Goal: Task Accomplishment & Management: Manage account settings

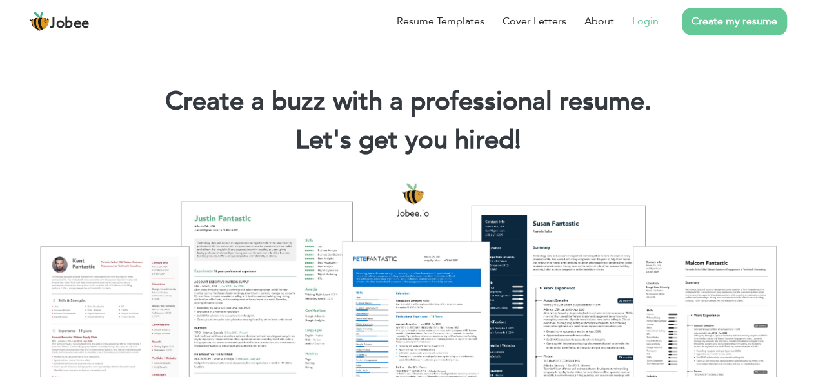
click at [655, 23] on link "Login" at bounding box center [645, 21] width 26 height 15
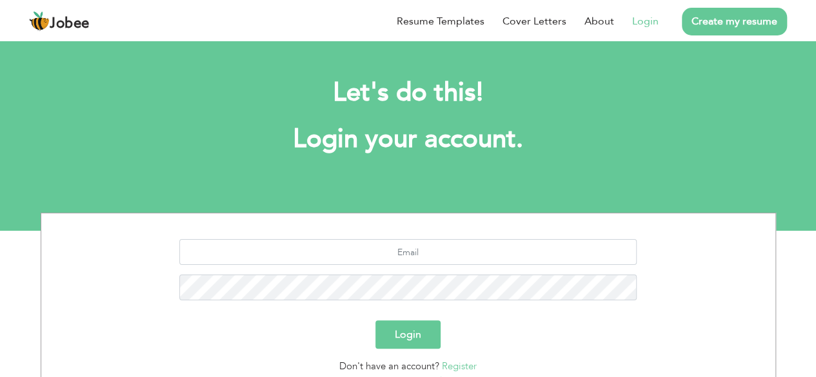
scroll to position [86, 0]
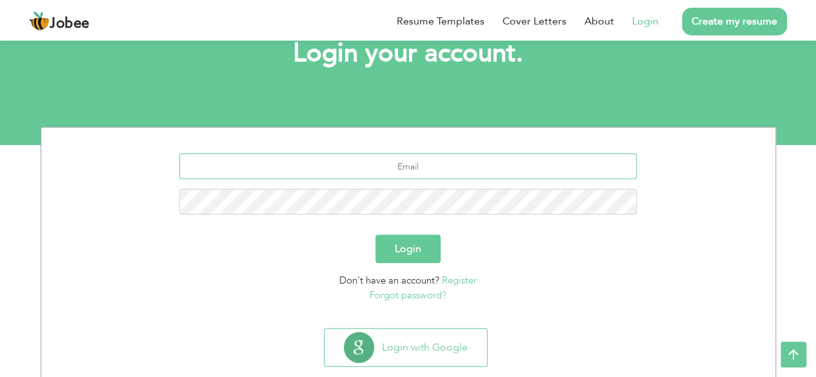
click at [440, 159] on input "text" at bounding box center [407, 167] width 457 height 26
type input "[EMAIL_ADDRESS][DOMAIN_NAME]"
click at [416, 260] on button "Login" at bounding box center [407, 249] width 65 height 28
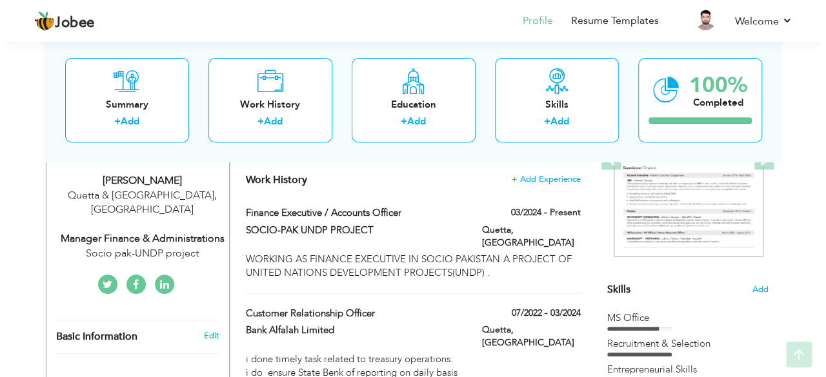
scroll to position [214, 0]
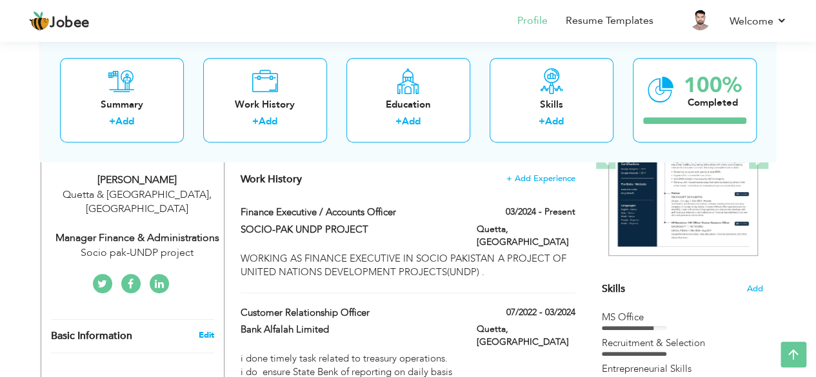
click at [206, 330] on link "Edit" at bounding box center [205, 336] width 15 height 12
type input "Gulraiz"
type input "Khan"
type input "03322219994"
select select "number:166"
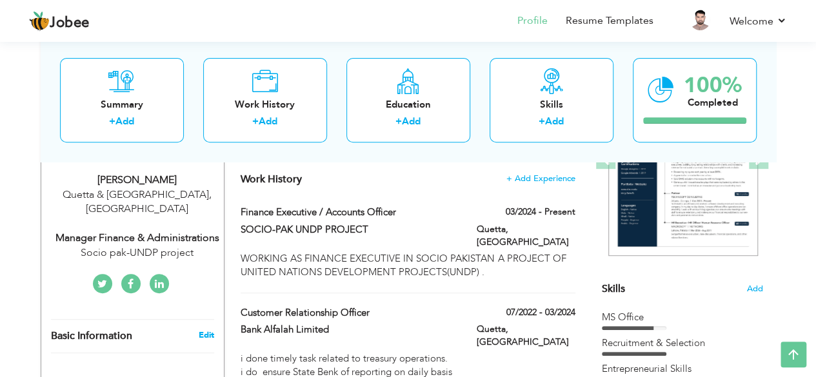
type input "Quetta & [GEOGRAPHIC_DATA]"
select select "number:10"
type input "Socio pak-UNDP project"
type input "Manager Finance & Administrations"
type input "https://www.linkedin.com/in/gulraiz-khan-0b284413a/"
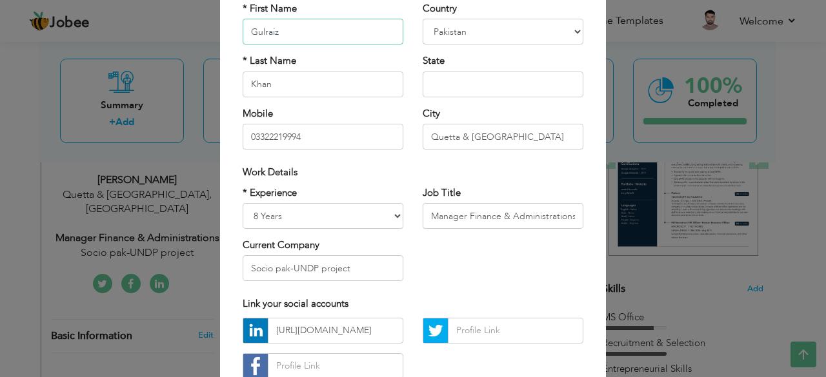
scroll to position [135, 0]
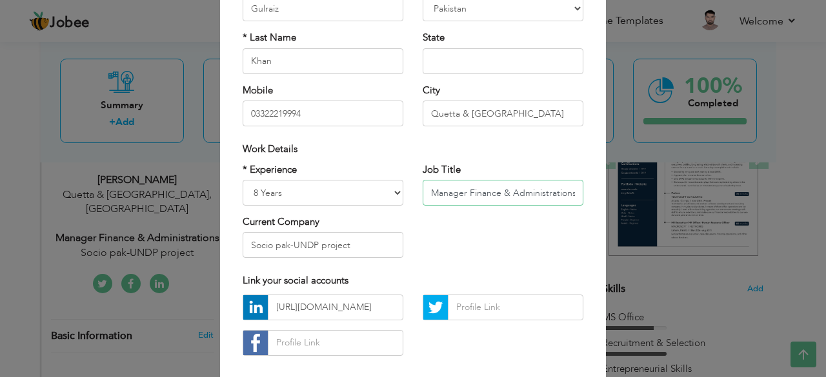
click at [570, 192] on input "Manager Finance & Administrations" at bounding box center [502, 193] width 161 height 26
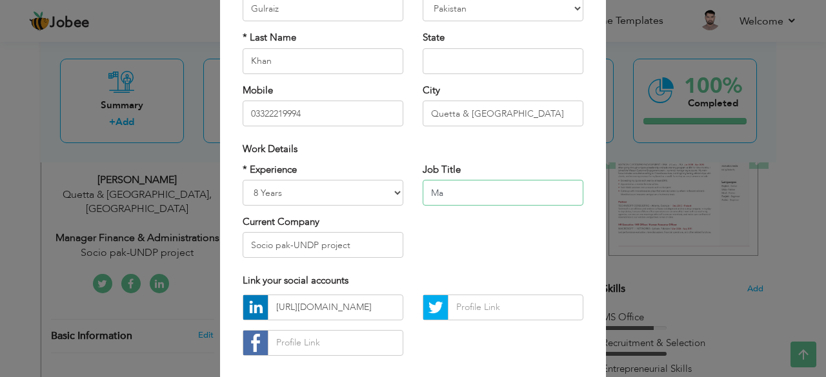
type input "M"
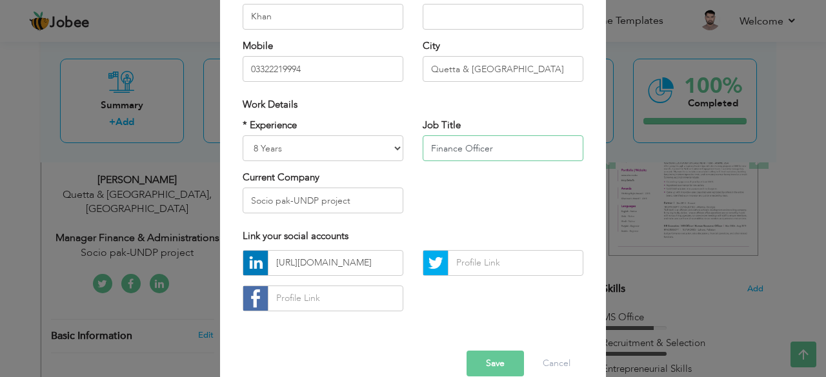
scroll to position [180, 0]
type input "Finance Officer"
click at [348, 199] on input "Socio pak-UNDP project" at bounding box center [323, 200] width 161 height 26
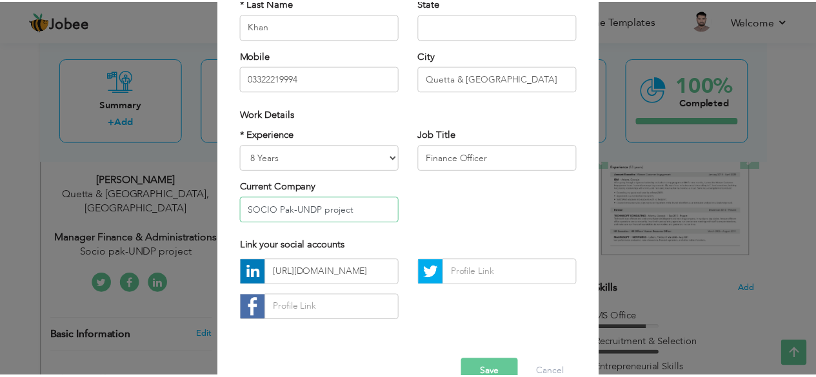
scroll to position [201, 0]
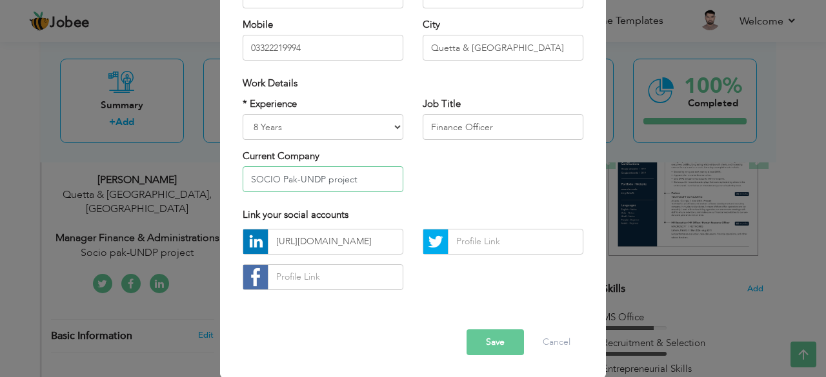
type input "SOCIO Pak-UNDP project"
click at [483, 346] on button "Save" at bounding box center [494, 343] width 57 height 26
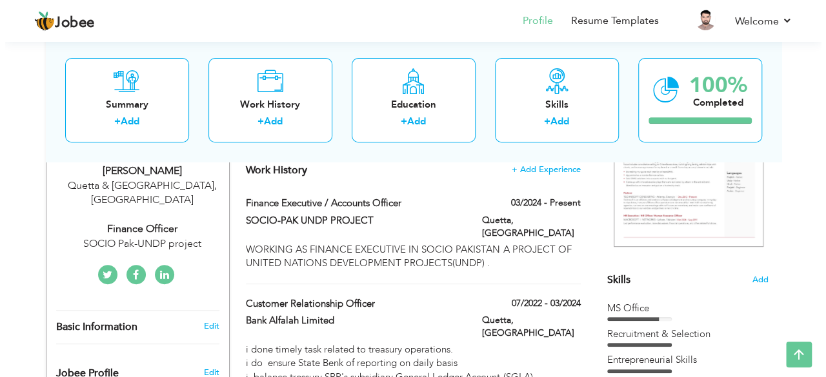
scroll to position [223, 0]
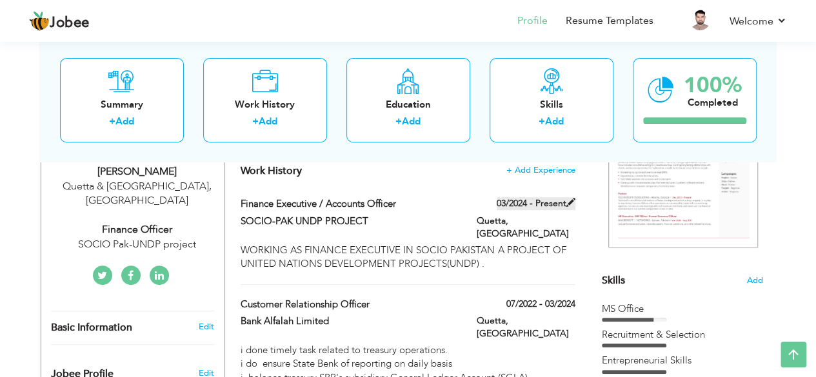
click at [571, 202] on span at bounding box center [570, 202] width 9 height 9
type input "Finance Executive / Accounts Officer"
type input "SOCIO-PAK UNDP PROJECT"
type input "03/2024"
type input "[GEOGRAPHIC_DATA]"
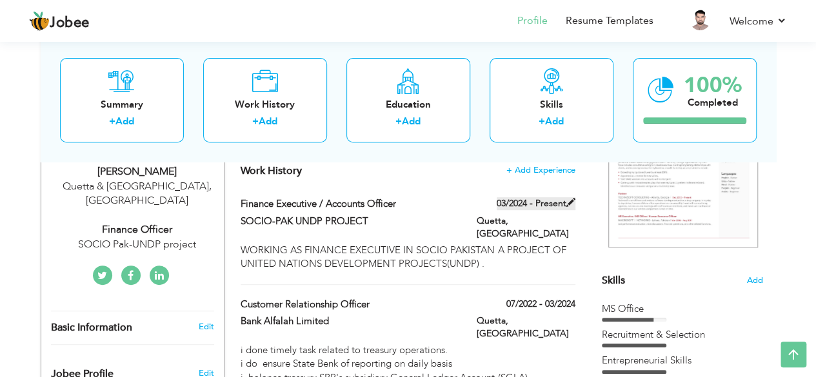
type input "Quetta"
checkbox input "true"
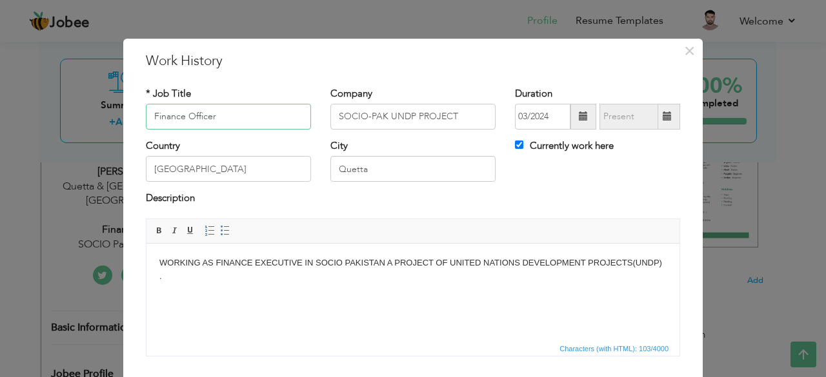
type input "Finance Officer"
click at [384, 116] on input "SOCIO-PAK UNDP PROJECT" at bounding box center [412, 117] width 165 height 26
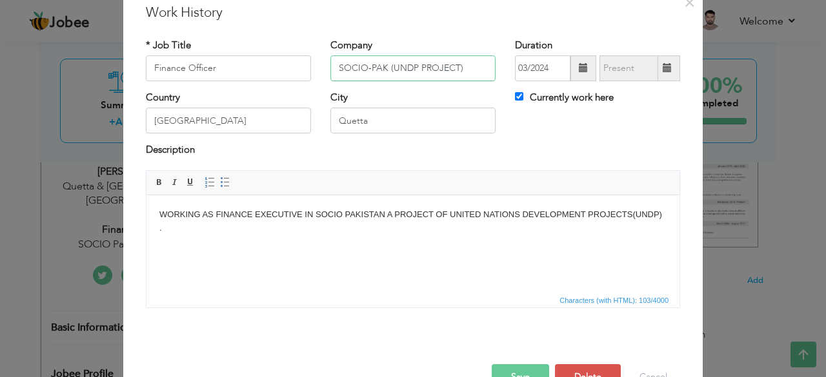
scroll to position [83, 0]
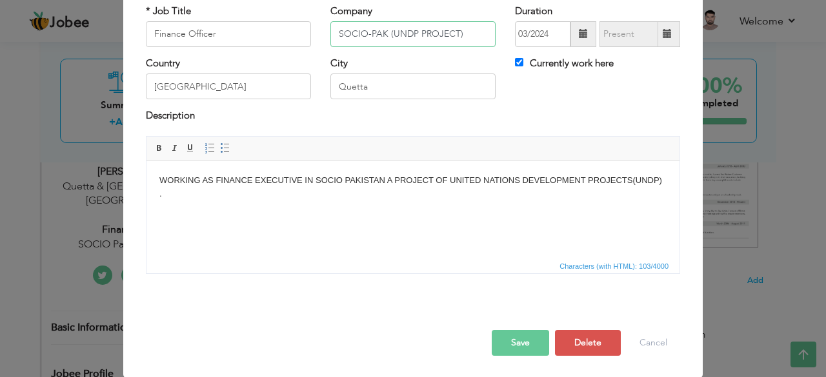
type input "SOCIO-PAK (UNDP PROJECT)"
click at [504, 339] on button "Save" at bounding box center [519, 343] width 57 height 26
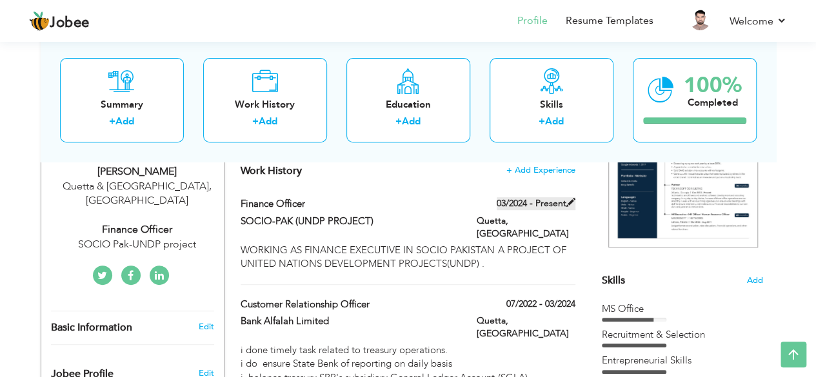
click at [571, 201] on span at bounding box center [570, 202] width 9 height 9
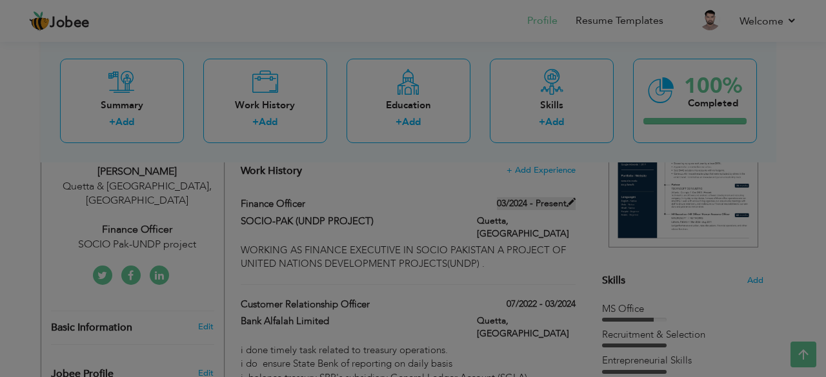
scroll to position [0, 0]
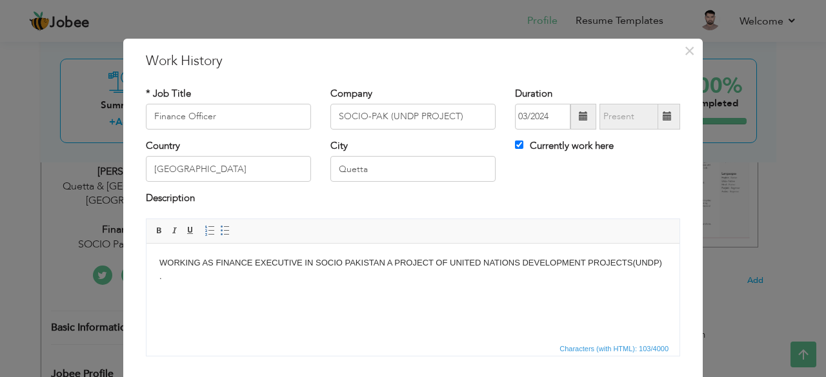
click at [666, 265] on body "WORKING AS FINANCE EXECUTIVE IN SOCIO PAKISTAN A PROJECT OF UNITED NATIONS DEVE…" at bounding box center [412, 269] width 507 height 27
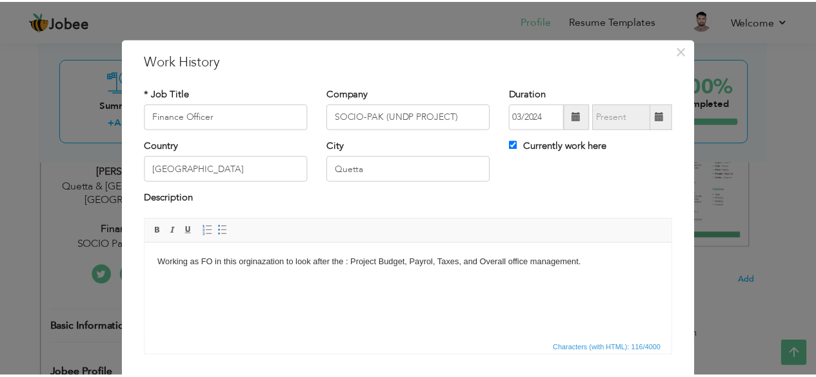
scroll to position [83, 0]
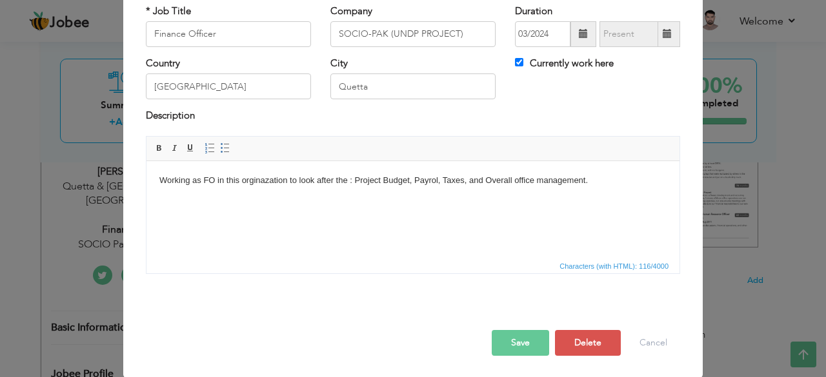
click at [528, 341] on button "Save" at bounding box center [519, 343] width 57 height 26
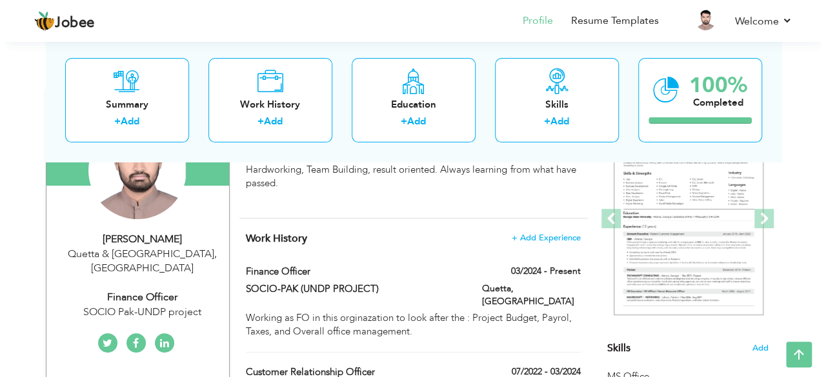
scroll to position [154, 0]
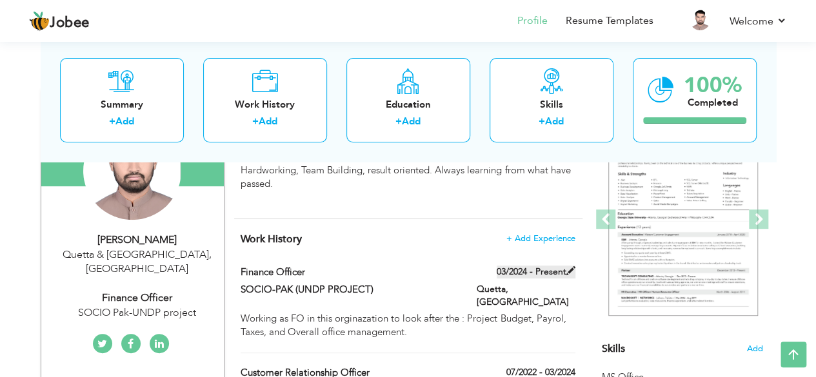
click at [573, 270] on span at bounding box center [570, 270] width 9 height 9
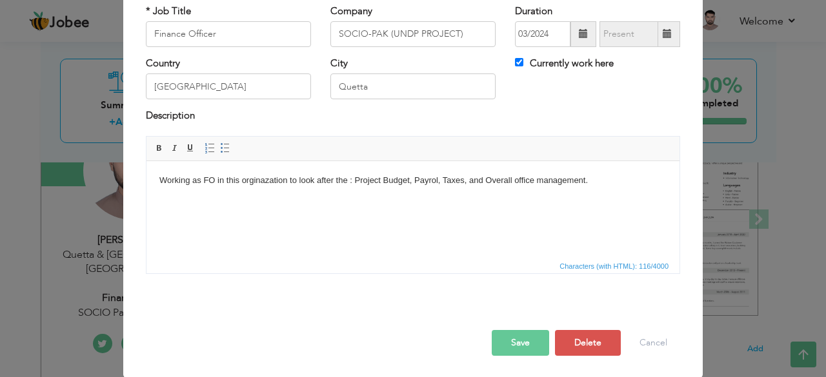
scroll to position [0, 0]
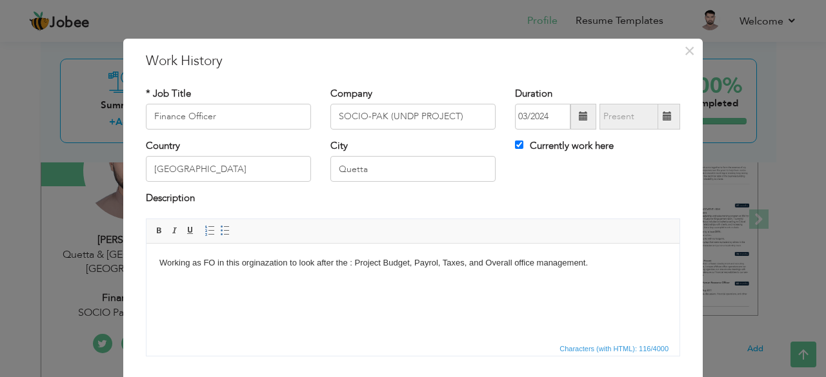
click at [466, 265] on body "Working as FO in this orginazation to look after the : Project Budget, Payrol, …" at bounding box center [412, 263] width 507 height 14
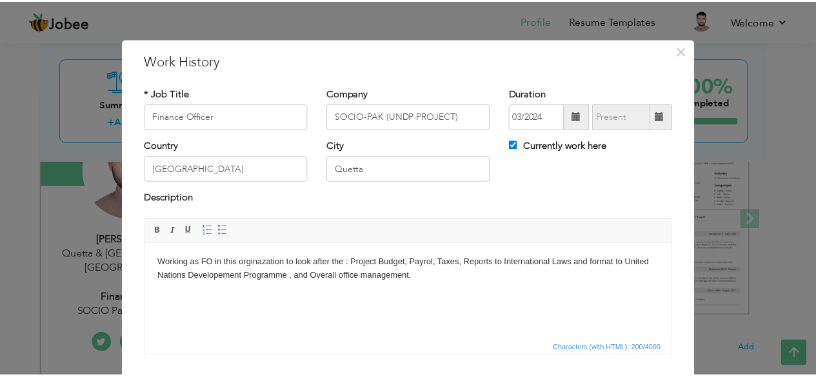
scroll to position [83, 0]
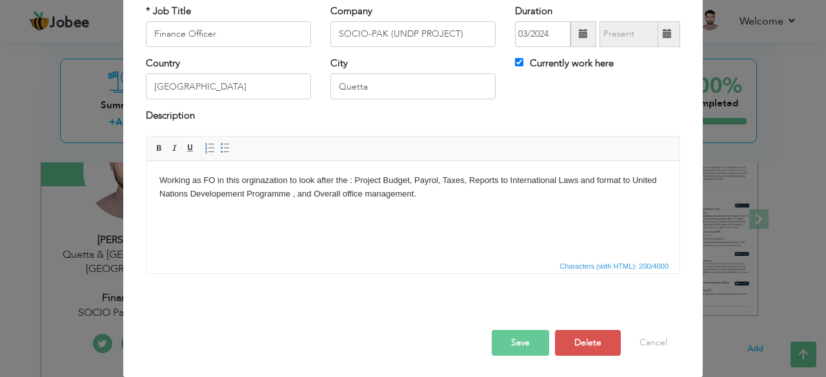
click at [520, 339] on button "Save" at bounding box center [519, 343] width 57 height 26
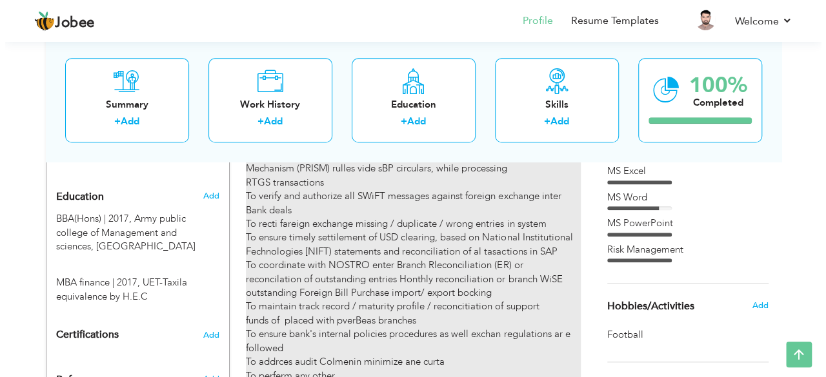
scroll to position [537, 0]
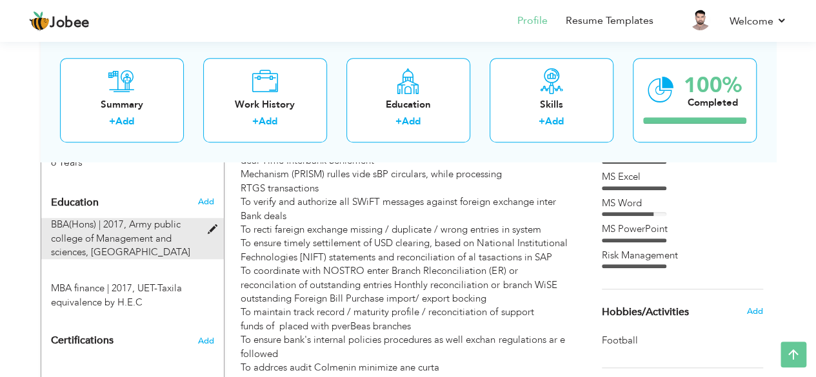
click at [213, 225] on span at bounding box center [215, 230] width 16 height 10
type input "BBA(Hons)"
type input "2017"
type input "Army public college of Management and sciences"
type input "2.94"
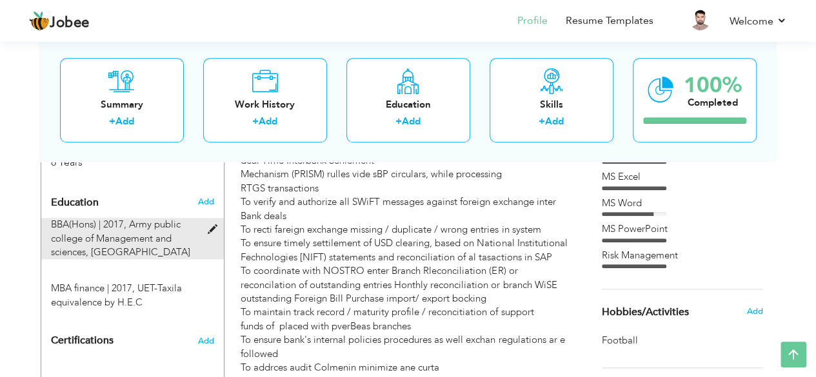
radio input "true"
type input "Rawalpindi"
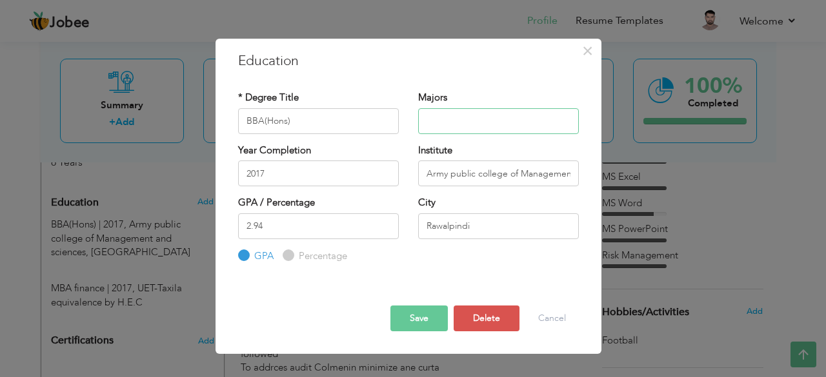
click at [449, 124] on input "text" at bounding box center [498, 121] width 161 height 26
type input "Finance"
click at [468, 175] on input "Army public college of Management and sciences" at bounding box center [498, 174] width 161 height 26
type input "APS Management & Sciences Affiliated With UET Taxila."
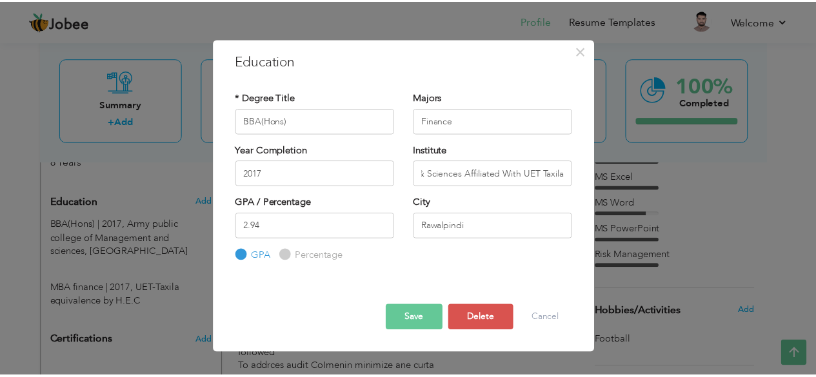
scroll to position [0, 0]
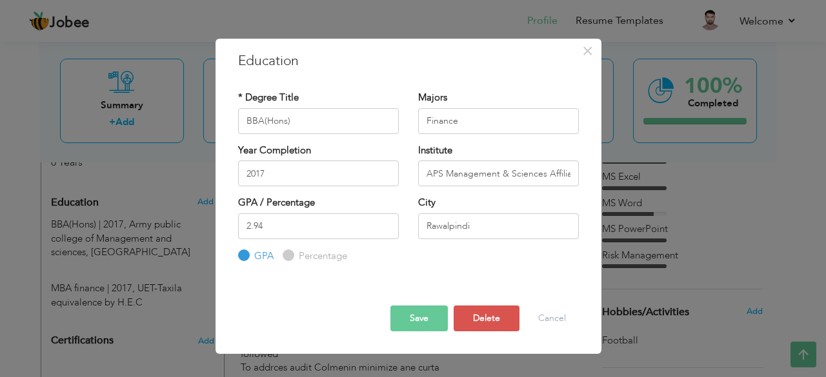
click at [427, 310] on button "Save" at bounding box center [418, 319] width 57 height 26
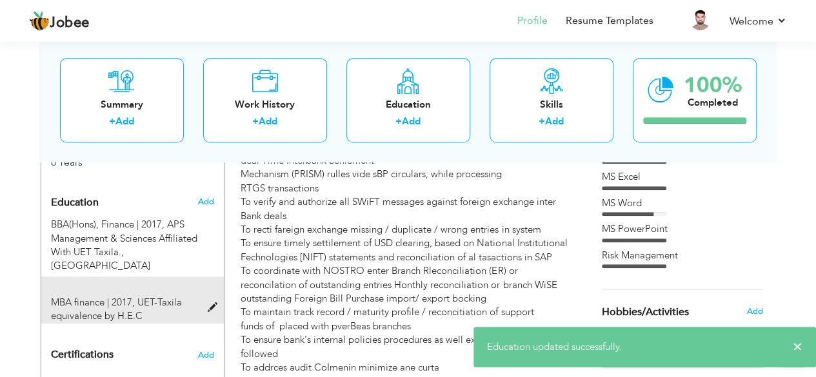
click at [213, 303] on span at bounding box center [215, 308] width 16 height 10
type input "MBA finance"
type input "UET-Taxila equivalence by H.E.C"
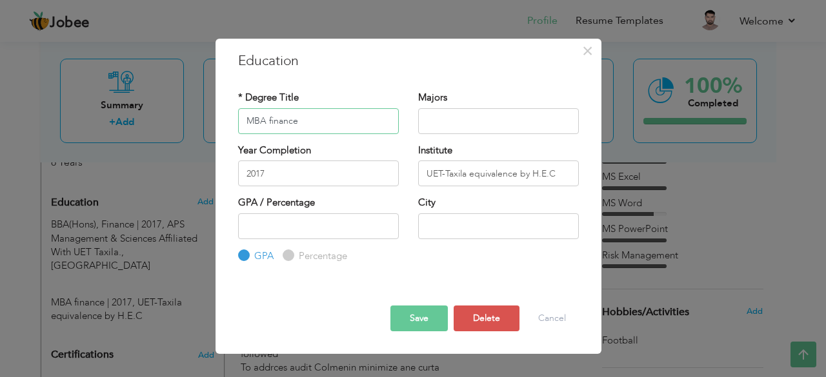
click at [362, 118] on input "MBA finance" at bounding box center [318, 121] width 161 height 26
click at [493, 310] on button "Delete" at bounding box center [486, 319] width 66 height 26
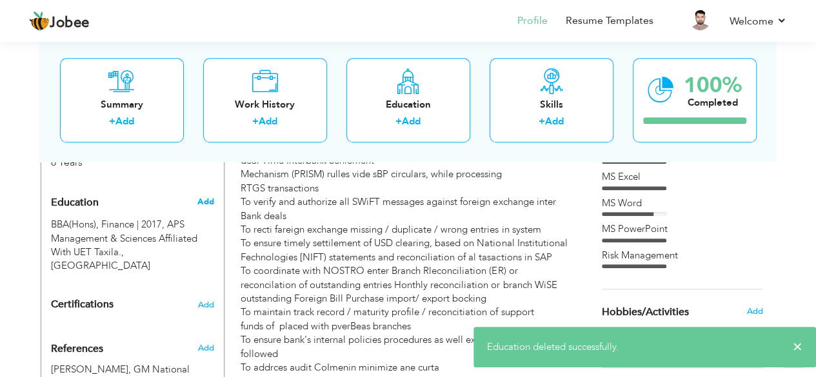
click at [201, 196] on span "Add" at bounding box center [205, 202] width 17 height 12
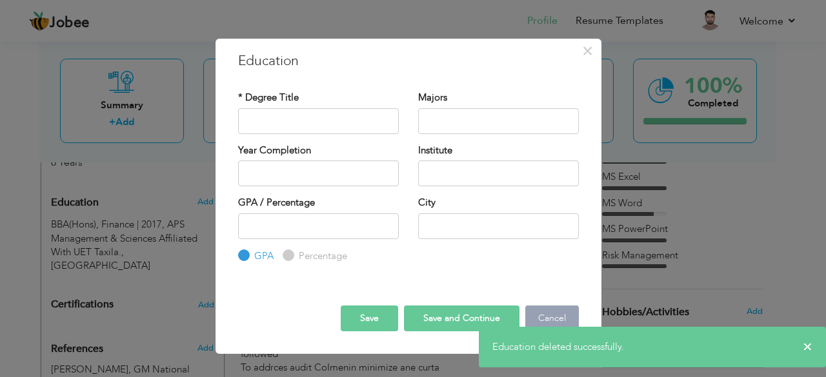
click at [554, 313] on button "Cancel" at bounding box center [552, 319] width 54 height 26
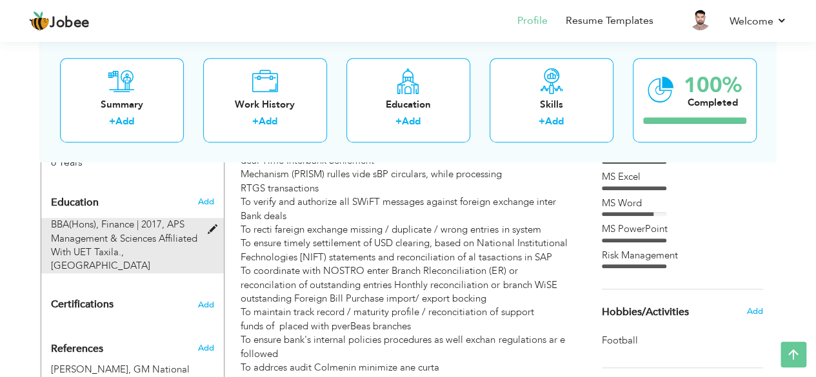
click at [213, 225] on span at bounding box center [215, 230] width 16 height 10
type input "BBA(Hons)"
type input "Finance"
type input "2017"
type input "APS Management & Sciences Affiliated With UET Taxila."
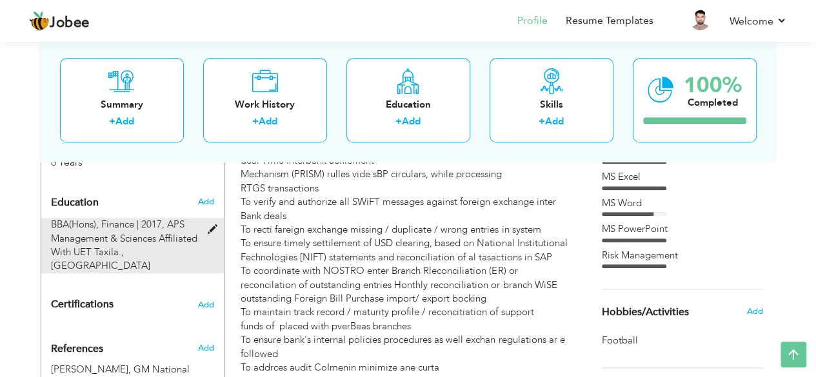
type input "2.94"
type input "Rawalpindi"
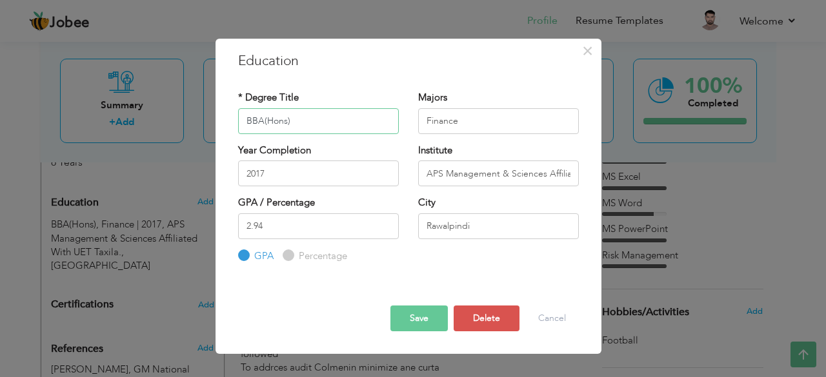
click at [302, 119] on input "BBA(Hons)" at bounding box center [318, 121] width 161 height 26
click at [415, 314] on button "Save" at bounding box center [418, 319] width 57 height 26
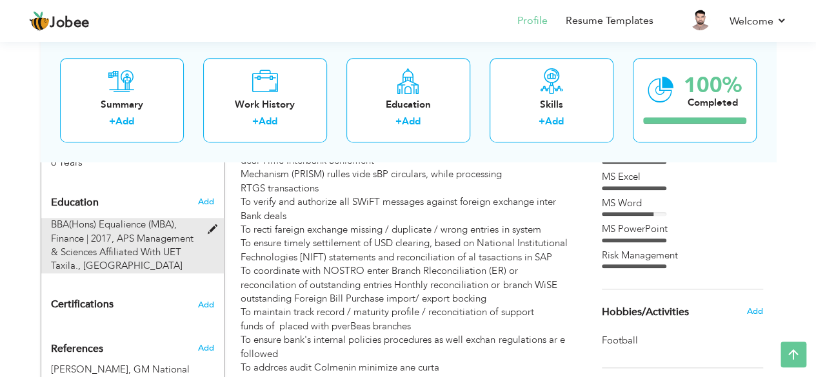
click at [213, 225] on span at bounding box center [215, 230] width 16 height 10
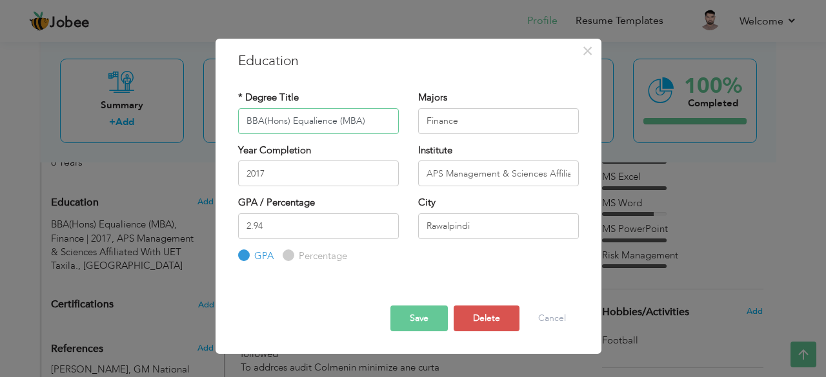
click at [334, 123] on input "BBA(Hons) Equalience (MBA)" at bounding box center [318, 121] width 161 height 26
type input "BBA(Hons) Equivalent (MBA)"
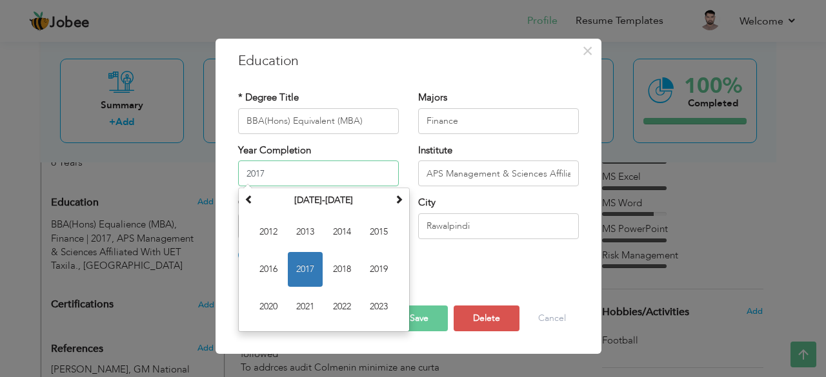
click at [361, 174] on input "2017" at bounding box center [318, 174] width 161 height 26
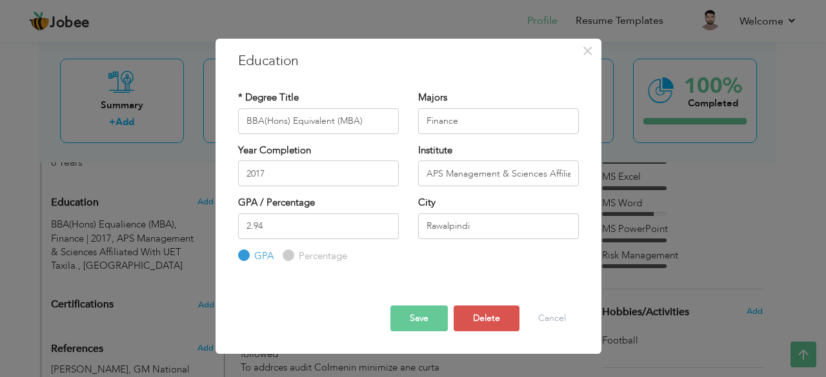
click at [476, 268] on div "* Degree Title BBA(Hons) Equivalent (MBA) Majors Finance Year Completion 2017 I…" at bounding box center [408, 177] width 360 height 192
click at [433, 321] on button "Save" at bounding box center [418, 319] width 57 height 26
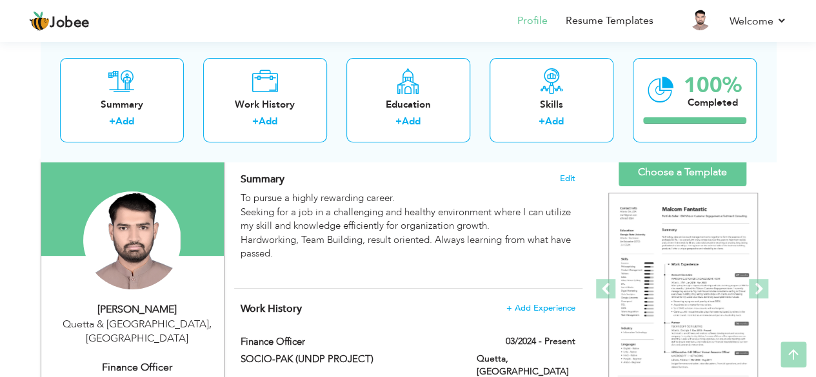
scroll to position [104, 0]
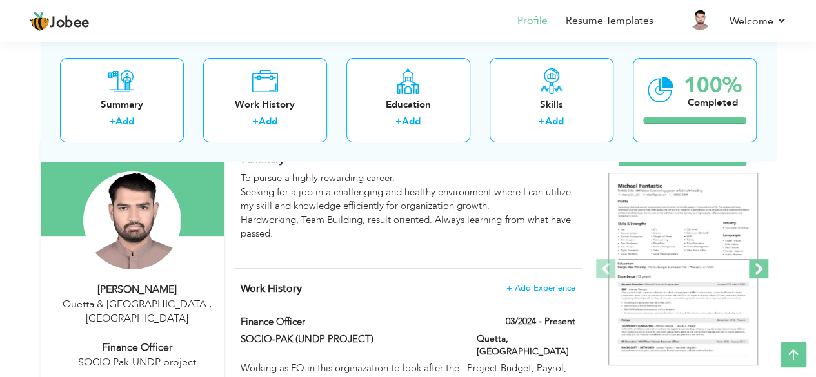
click at [754, 273] on span at bounding box center [758, 268] width 19 height 19
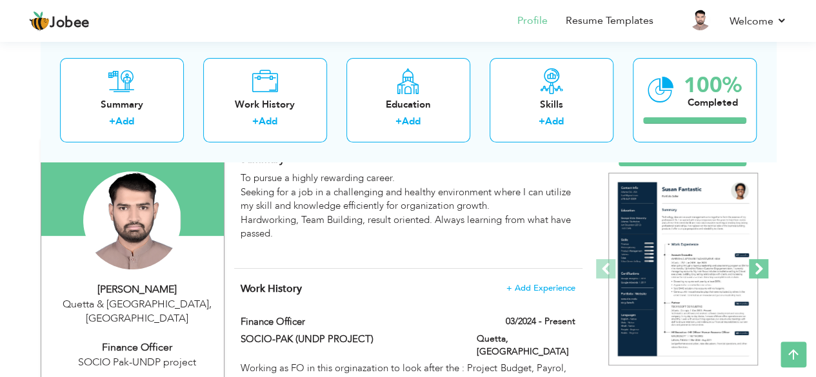
click at [754, 273] on span at bounding box center [758, 268] width 19 height 19
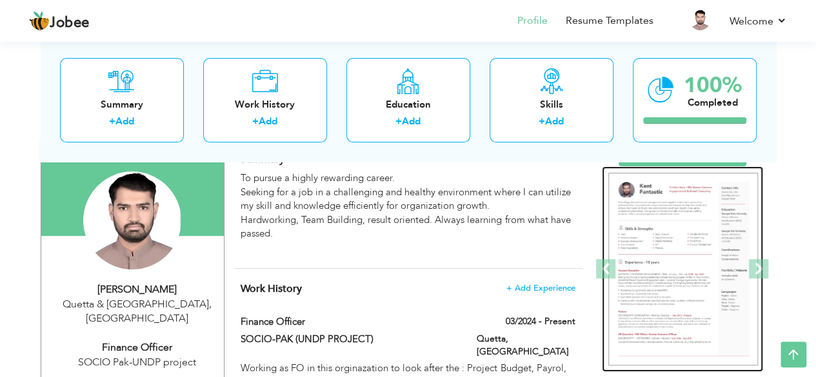
click at [713, 270] on img at bounding box center [683, 269] width 150 height 193
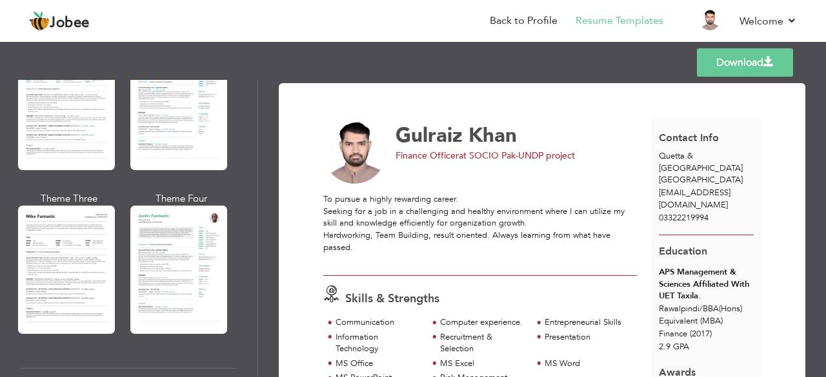
click at [760, 77] on div "Templates Download" at bounding box center [413, 62] width 826 height 41
click at [761, 70] on link "Download" at bounding box center [745, 62] width 96 height 28
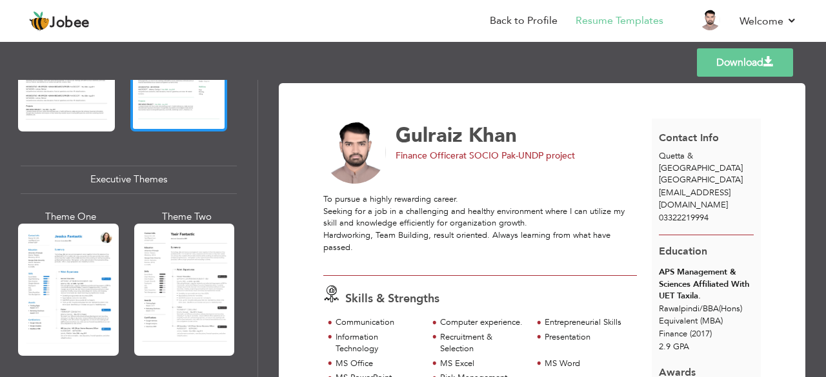
scroll to position [944, 0]
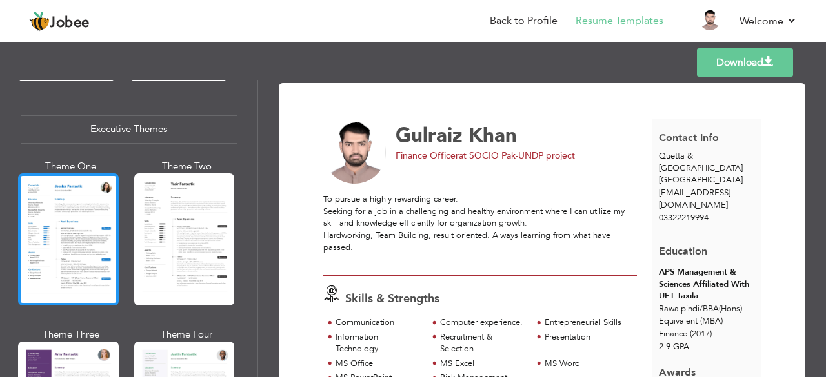
click at [64, 221] on div at bounding box center [68, 240] width 101 height 132
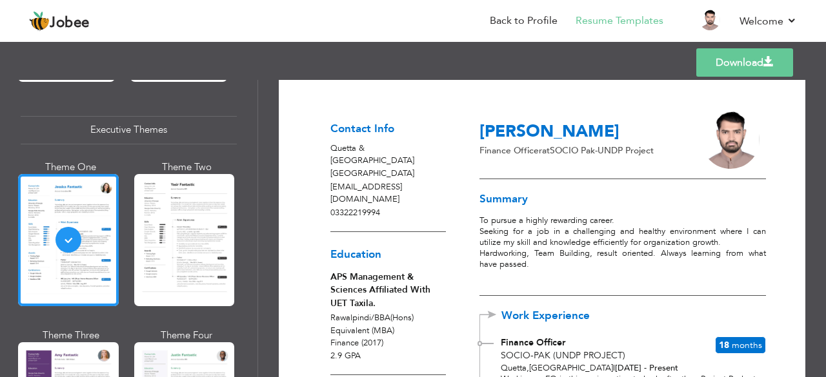
scroll to position [0, 0]
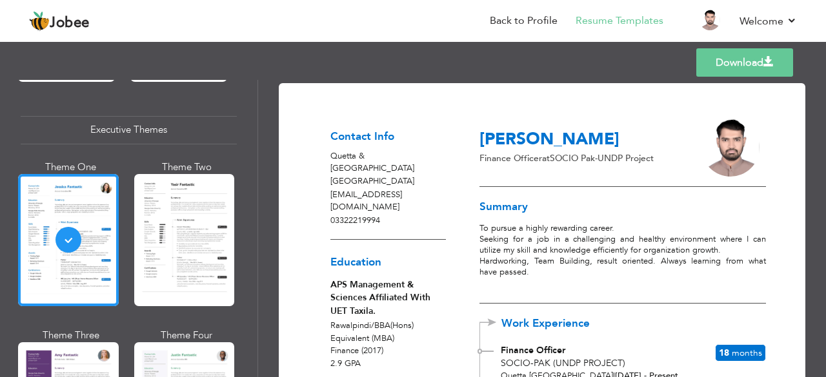
click at [723, 69] on link "Download" at bounding box center [744, 62] width 97 height 28
click at [540, 23] on link "Back to Profile" at bounding box center [524, 21] width 68 height 15
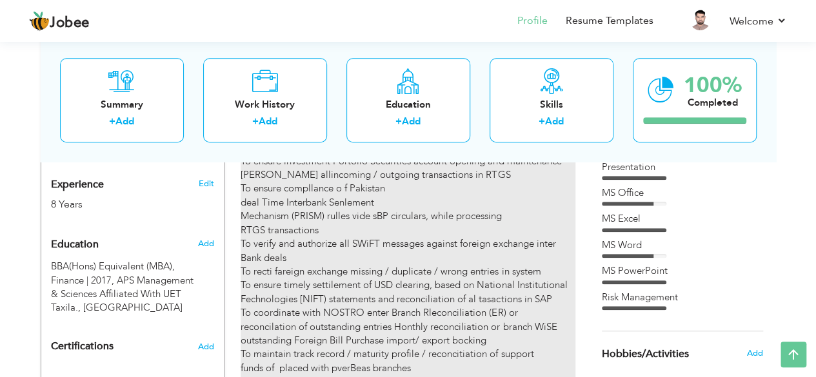
scroll to position [491, 0]
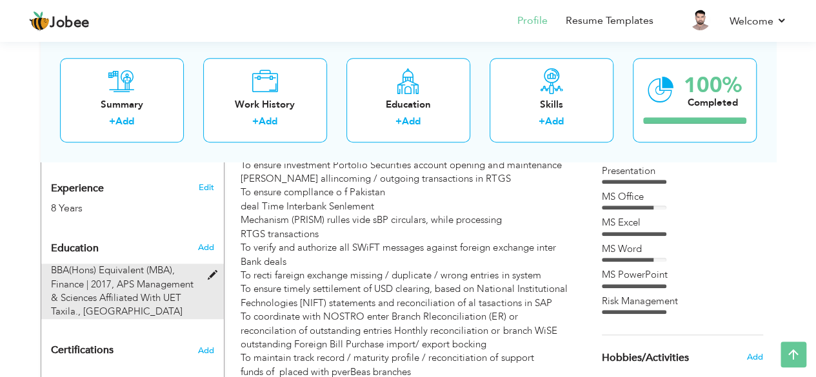
click at [209, 271] on span at bounding box center [215, 276] width 16 height 10
type input "BBA(Hons) Equivalent (MBA)"
type input "Finance"
type input "2017"
type input "APS Management & Sciences Affiliated With UET Taxila."
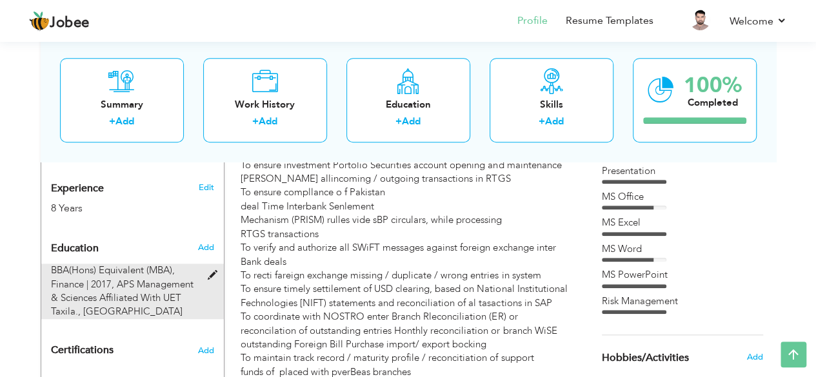
type input "2.94"
radio input "true"
type input "Rawalpindi"
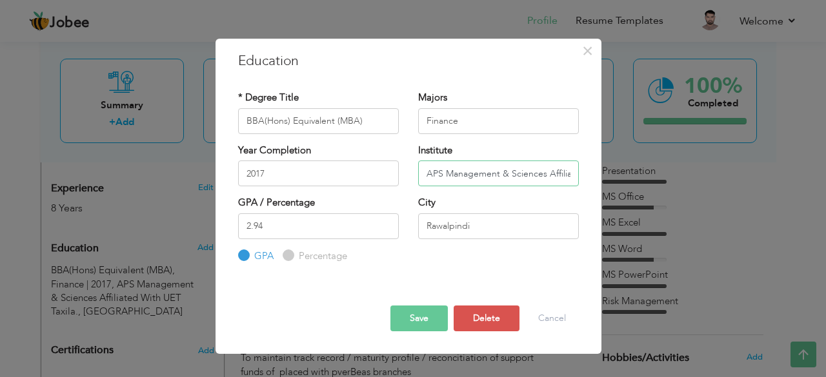
click at [440, 174] on input "APS Management & Sciences Affiliated With UET Taxila." at bounding box center [498, 174] width 161 height 26
type input "Army Public College of Management & Sciences Affiliated With UET Taxila."
click at [427, 319] on button "Save" at bounding box center [418, 319] width 57 height 26
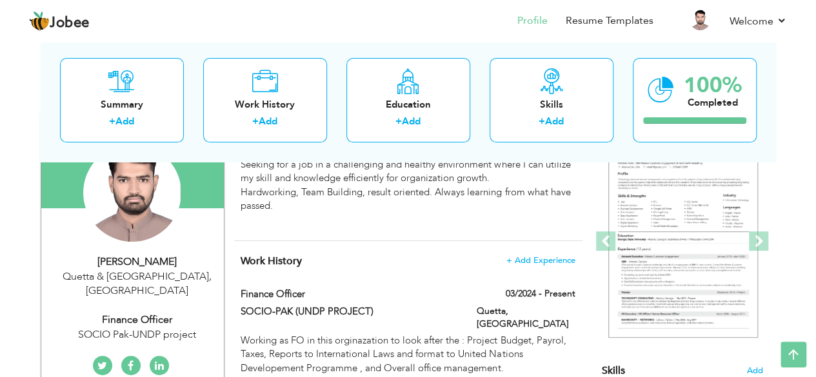
scroll to position [0, 0]
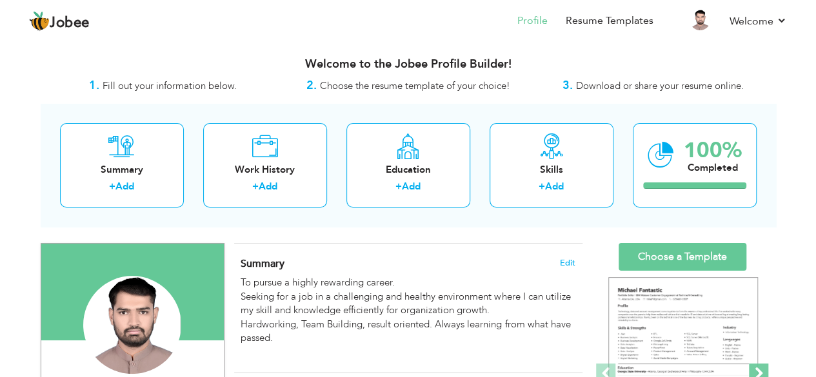
click at [758, 368] on span at bounding box center [758, 373] width 19 height 19
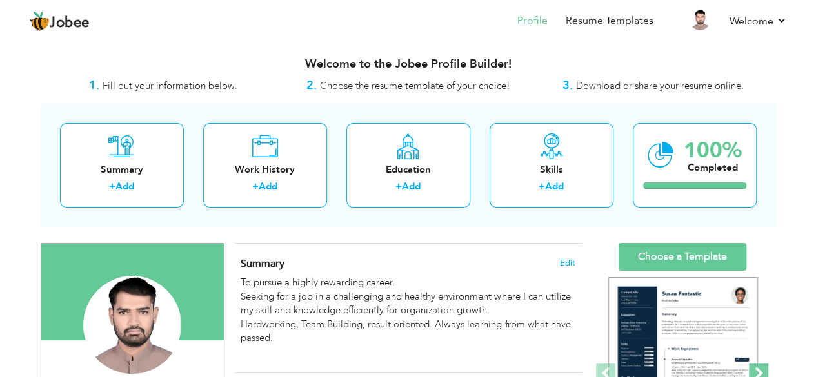
click at [758, 368] on span at bounding box center [758, 373] width 19 height 19
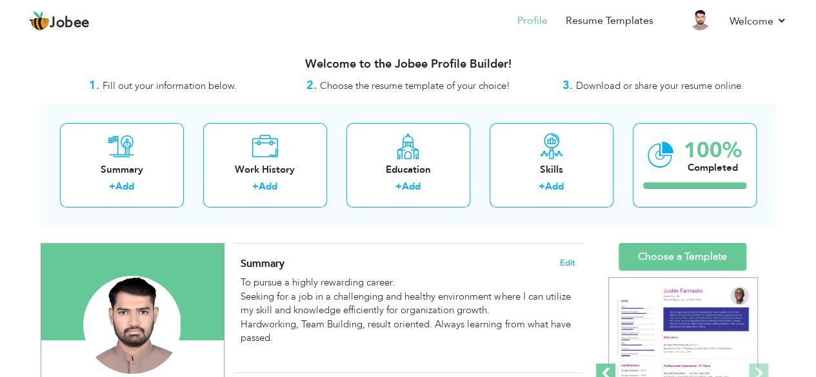
click at [604, 370] on span at bounding box center [605, 373] width 19 height 19
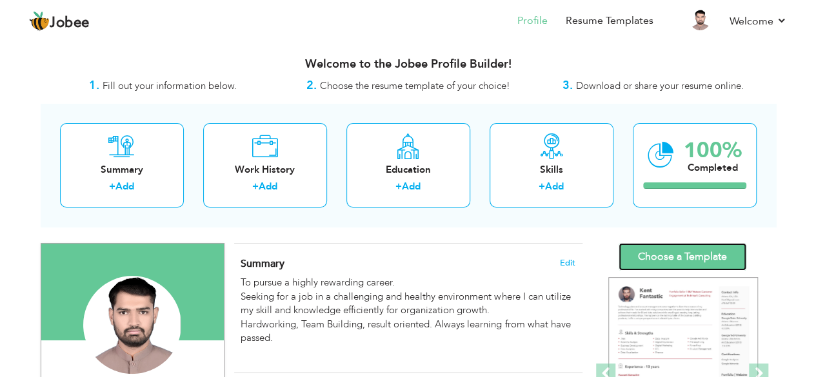
click at [695, 262] on link "Choose a Template" at bounding box center [683, 257] width 128 height 28
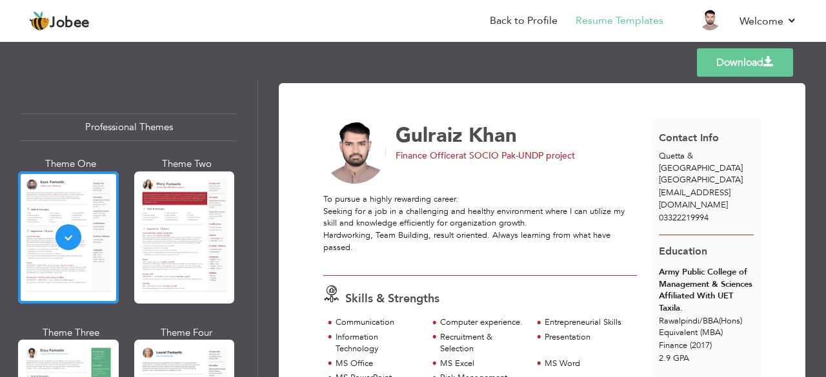
click at [739, 66] on link "Download" at bounding box center [745, 62] width 96 height 28
